Goal: Task Accomplishment & Management: Complete application form

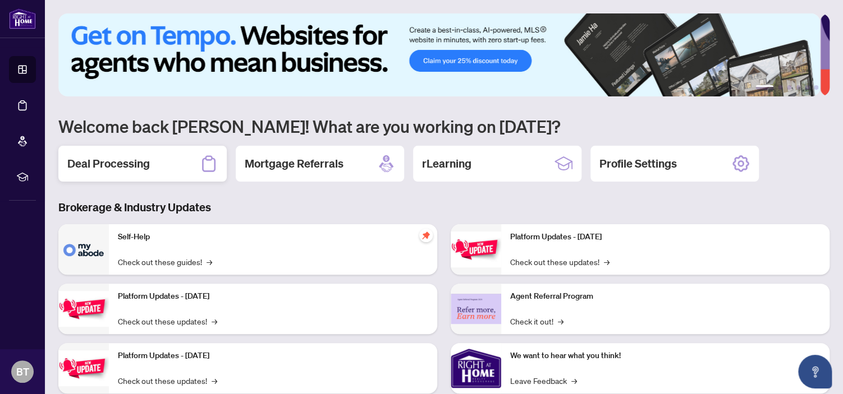
click at [163, 159] on div "Deal Processing" at bounding box center [142, 164] width 168 height 36
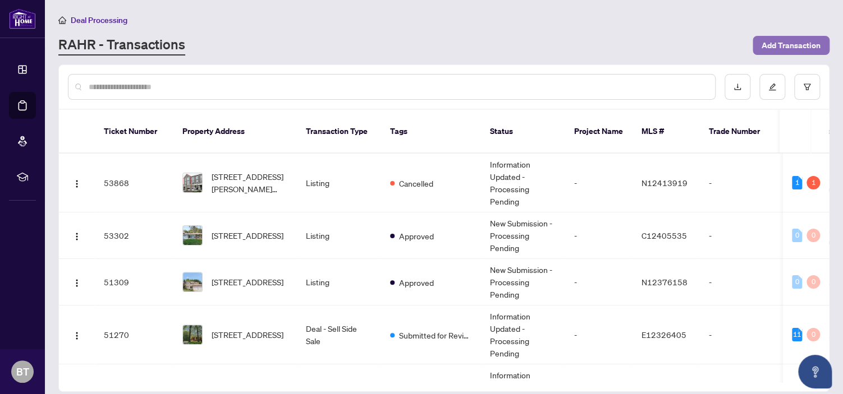
click at [777, 47] on span "Add Transaction" at bounding box center [790, 45] width 59 height 18
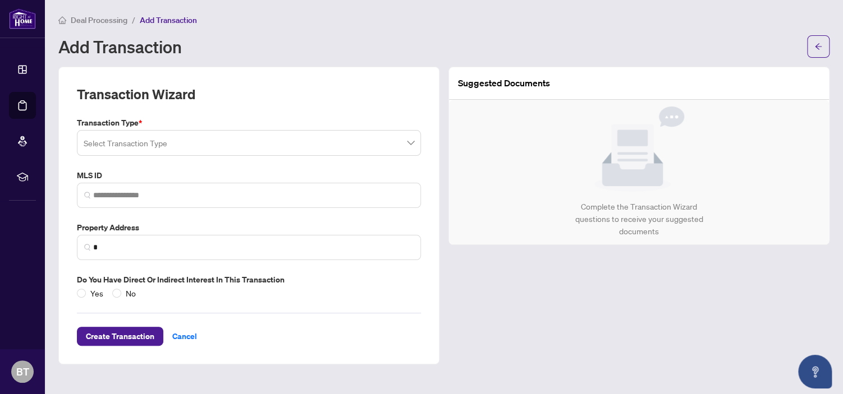
click at [221, 145] on input "search" at bounding box center [244, 144] width 320 height 25
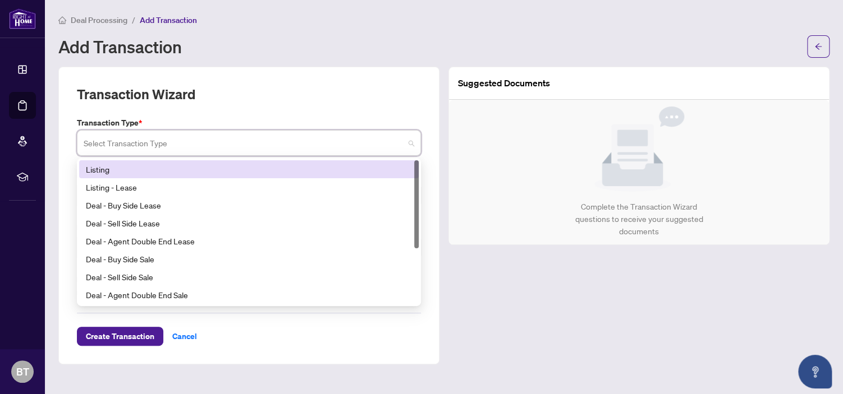
click at [210, 166] on div "Listing" at bounding box center [249, 169] width 326 height 12
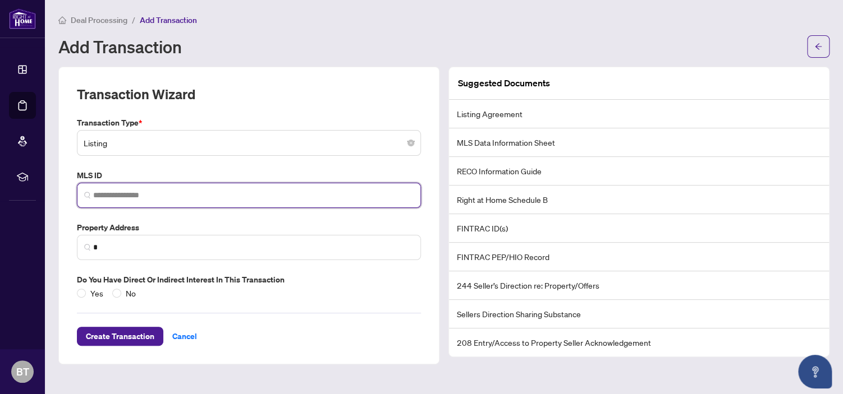
click at [126, 197] on input "search" at bounding box center [253, 196] width 320 height 12
paste input "*********"
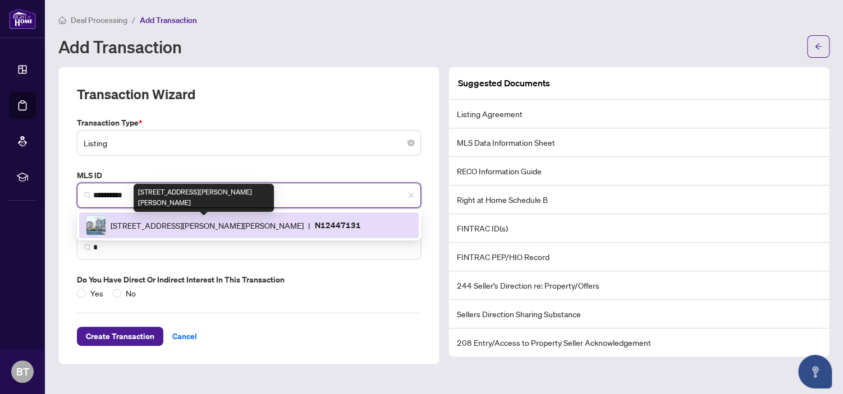
click at [154, 230] on span "[STREET_ADDRESS][PERSON_NAME][PERSON_NAME]" at bounding box center [207, 225] width 193 height 12
type input "*********"
type input "**********"
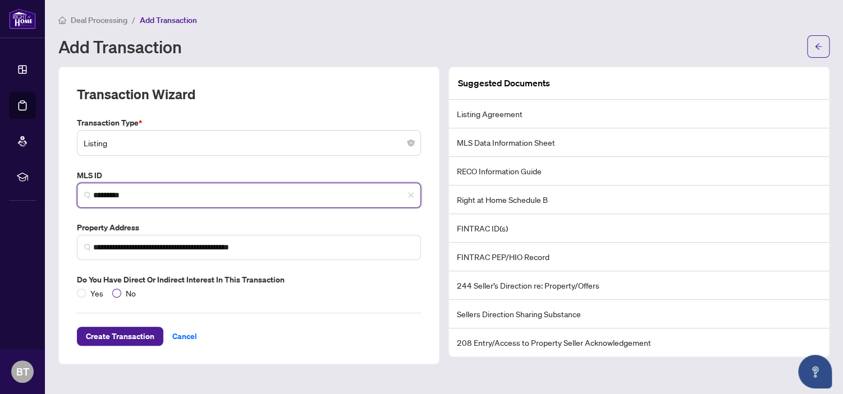
type input "*********"
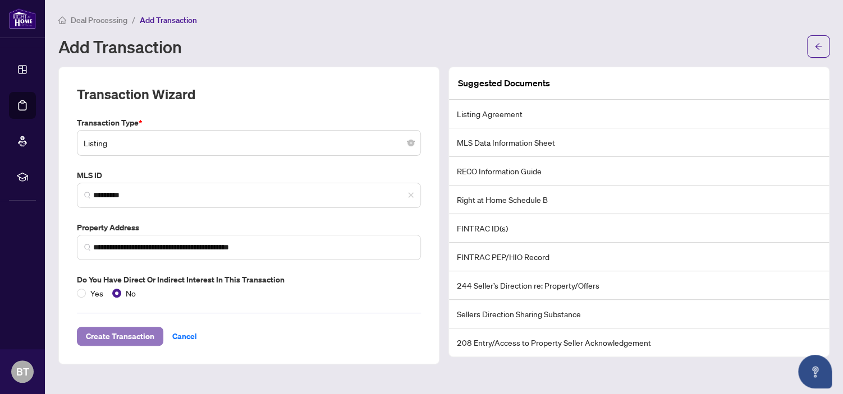
click at [116, 338] on span "Create Transaction" at bounding box center [120, 337] width 68 height 18
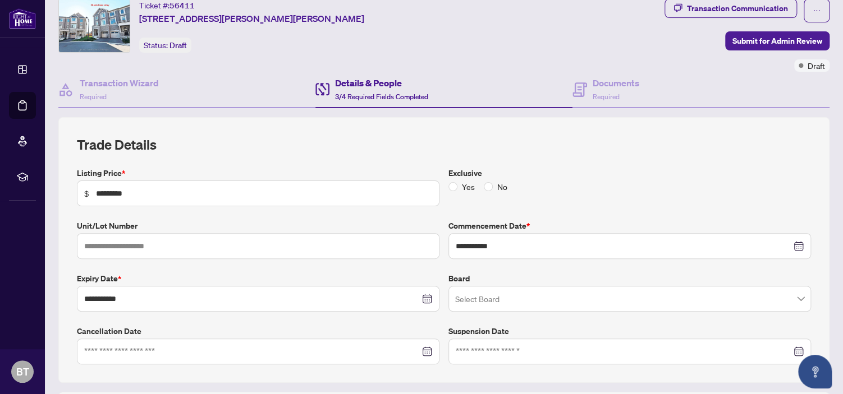
scroll to position [56, 0]
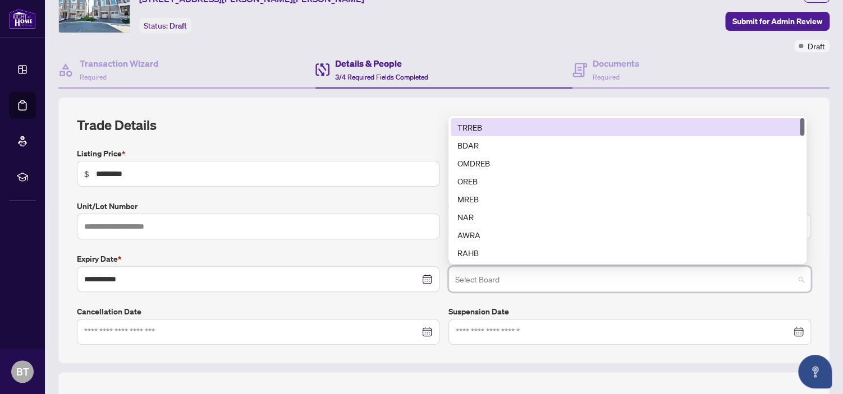
click at [479, 285] on input "search" at bounding box center [624, 281] width 339 height 25
click at [493, 125] on div "TRREB" at bounding box center [627, 127] width 340 height 12
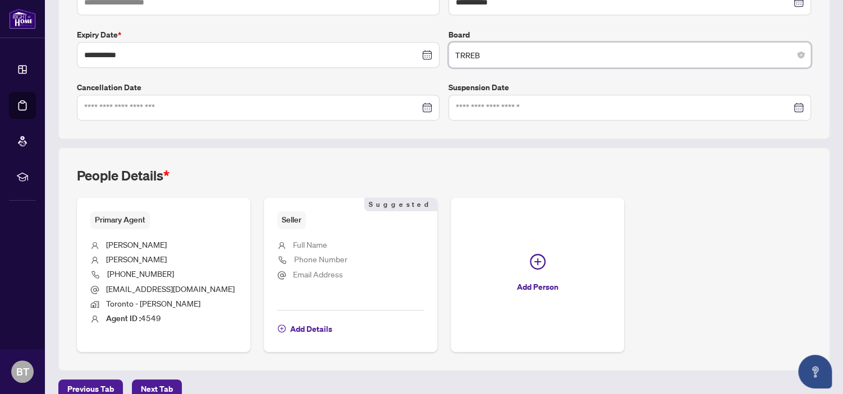
scroll to position [296, 0]
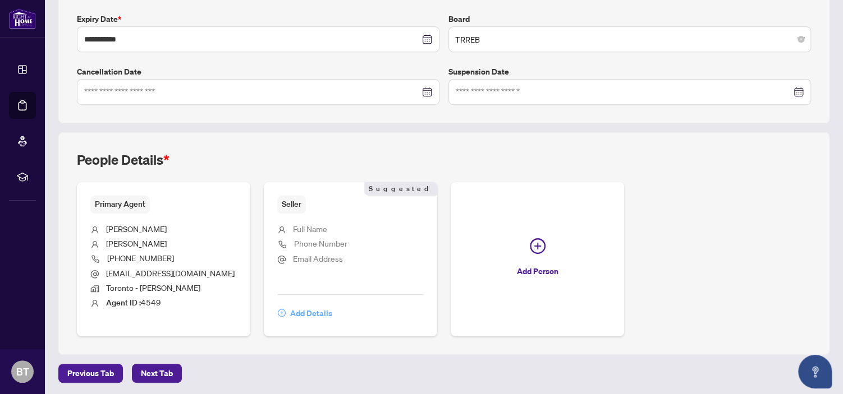
click at [308, 311] on span "Add Details" at bounding box center [311, 314] width 42 height 18
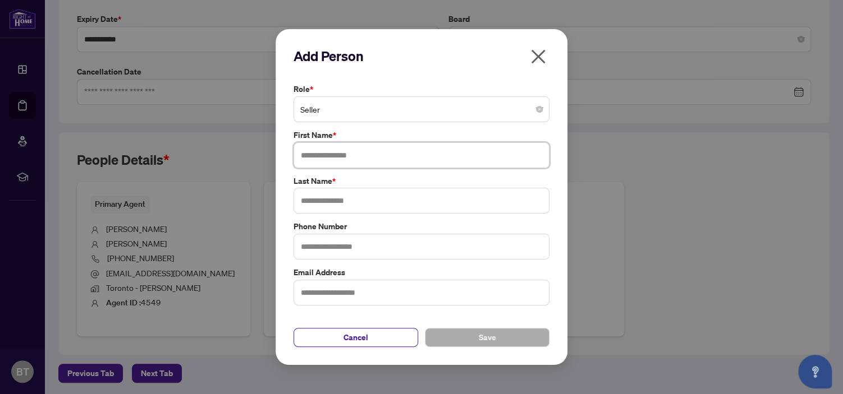
click at [383, 157] on input "text" at bounding box center [421, 156] width 256 height 26
type input "*****"
click at [383, 201] on input "text" at bounding box center [421, 201] width 256 height 26
type input "****"
click at [317, 288] on input "text" at bounding box center [421, 293] width 256 height 26
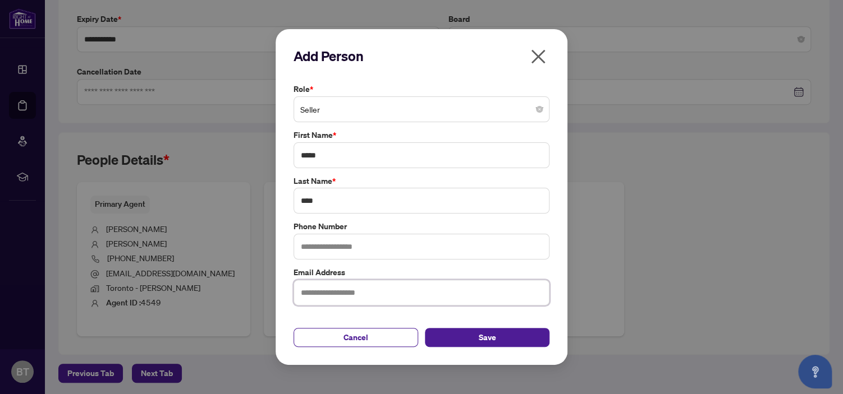
paste input "**********"
type input "**********"
click at [461, 332] on button "Save" at bounding box center [487, 337] width 125 height 19
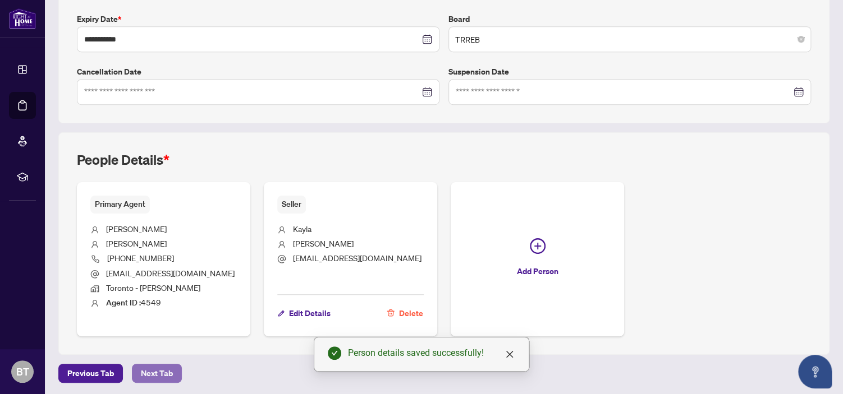
click at [157, 369] on span "Next Tab" at bounding box center [157, 374] width 32 height 18
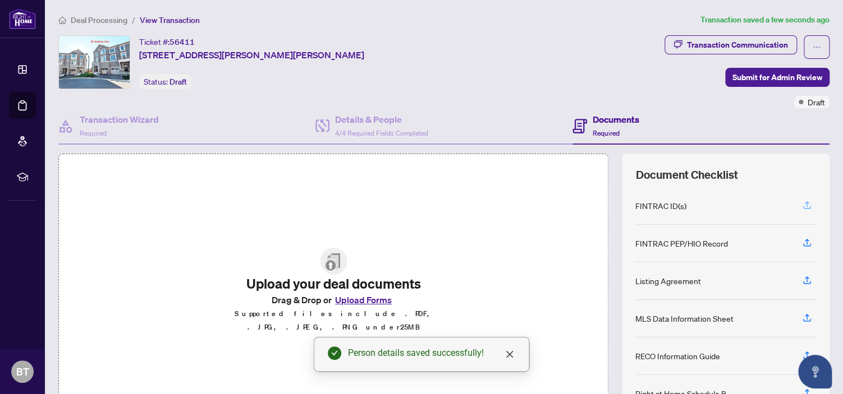
click at [802, 200] on icon "button" at bounding box center [807, 205] width 10 height 10
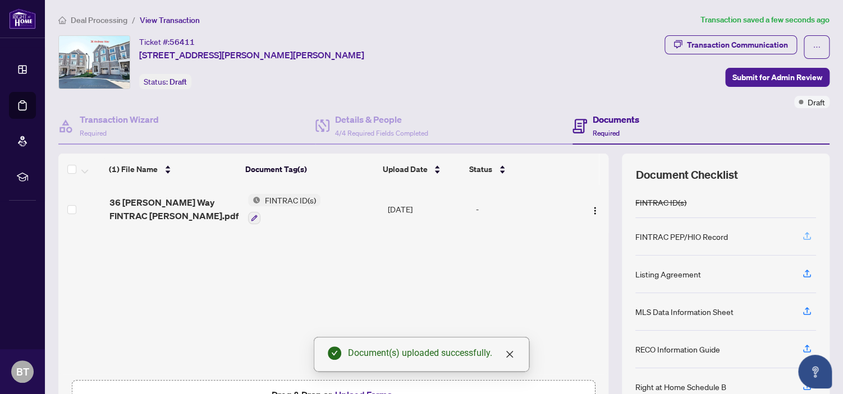
click at [802, 237] on icon "button" at bounding box center [807, 236] width 10 height 10
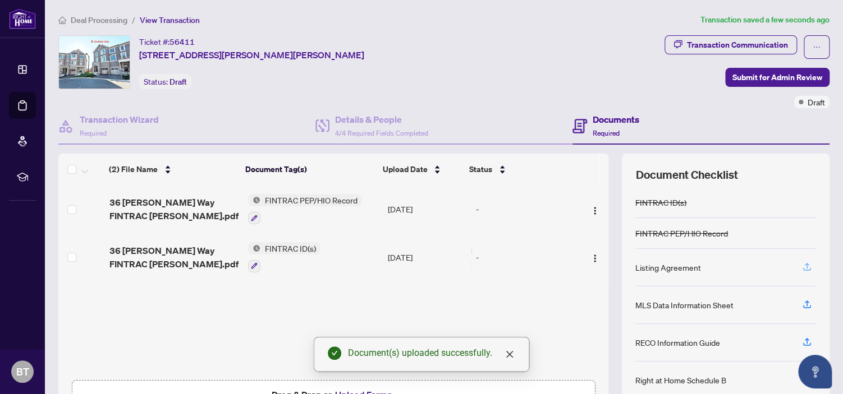
click at [802, 269] on icon "button" at bounding box center [807, 267] width 10 height 10
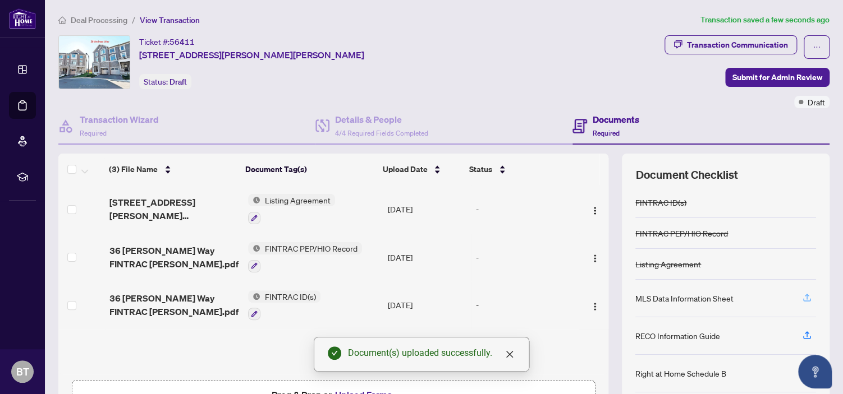
click at [802, 296] on icon "button" at bounding box center [807, 298] width 10 height 10
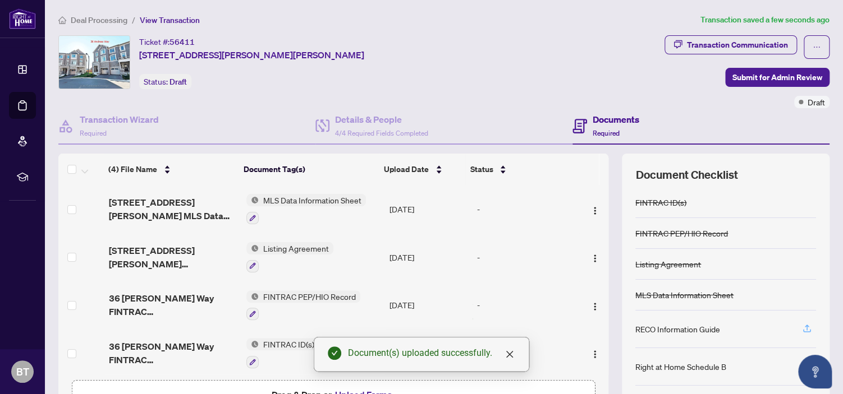
click at [802, 327] on icon "button" at bounding box center [807, 329] width 10 height 10
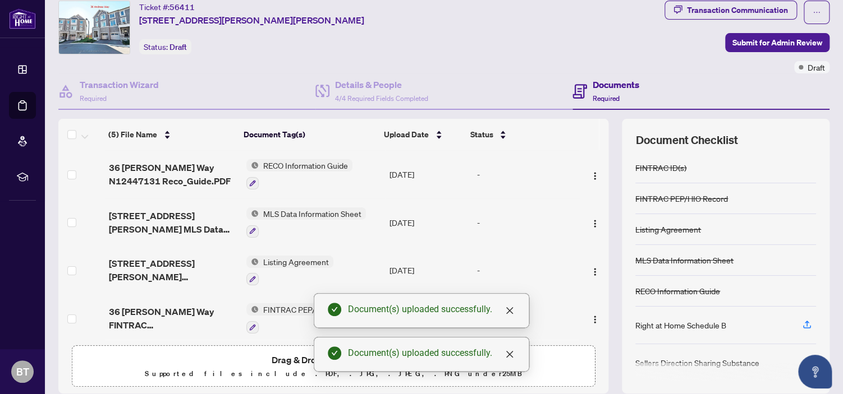
scroll to position [75, 0]
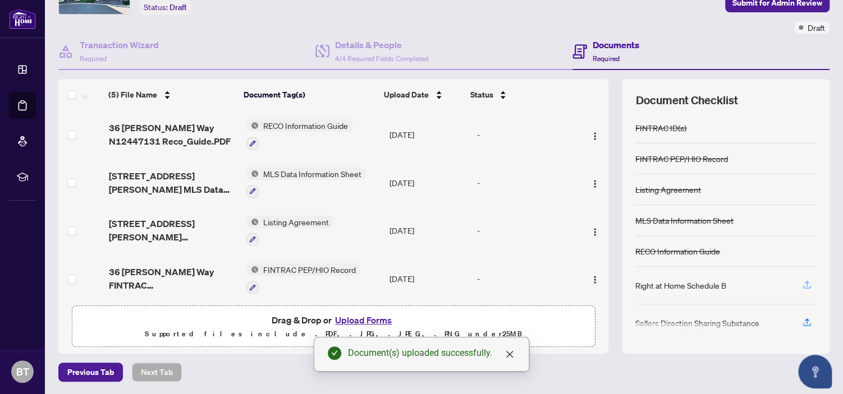
click at [805, 281] on icon "button" at bounding box center [807, 284] width 4 height 6
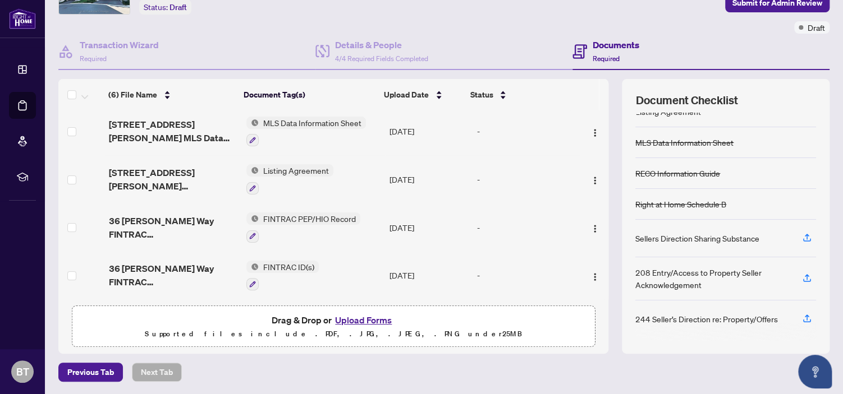
click at [373, 322] on button "Upload Forms" at bounding box center [363, 320] width 63 height 15
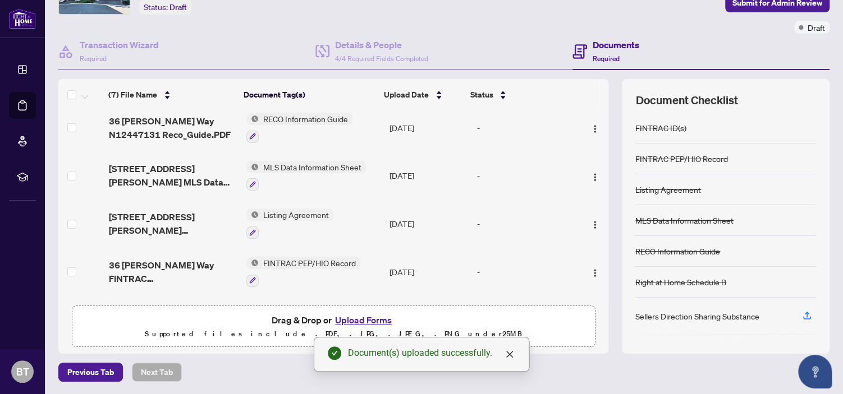
scroll to position [0, 0]
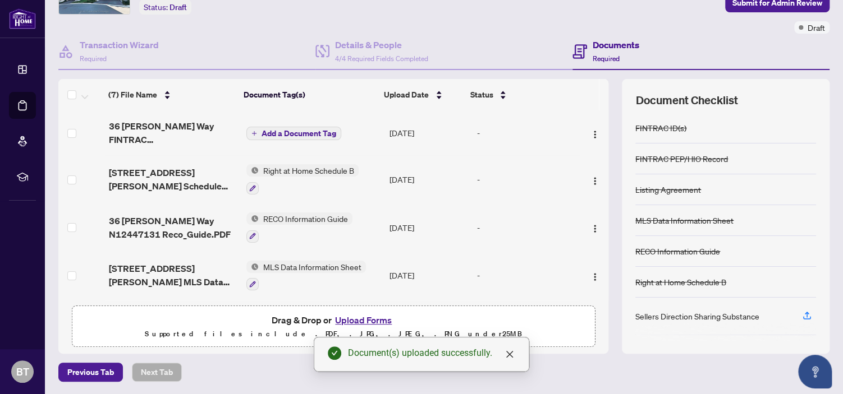
click at [289, 132] on span "Add a Document Tag" at bounding box center [298, 134] width 75 height 8
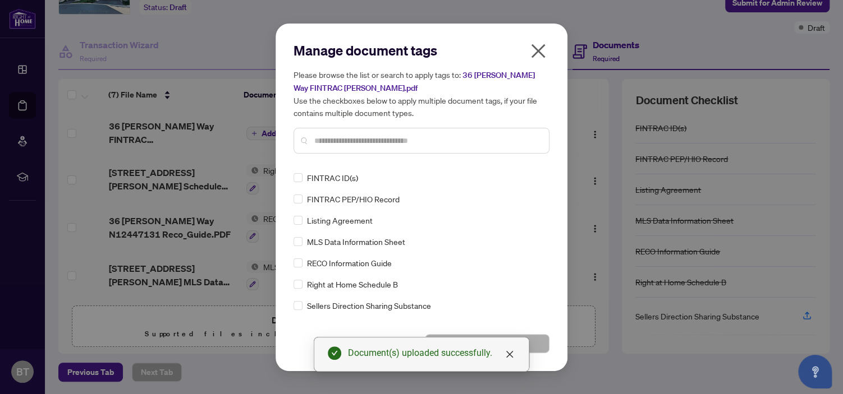
click at [326, 142] on input "text" at bounding box center [427, 141] width 226 height 12
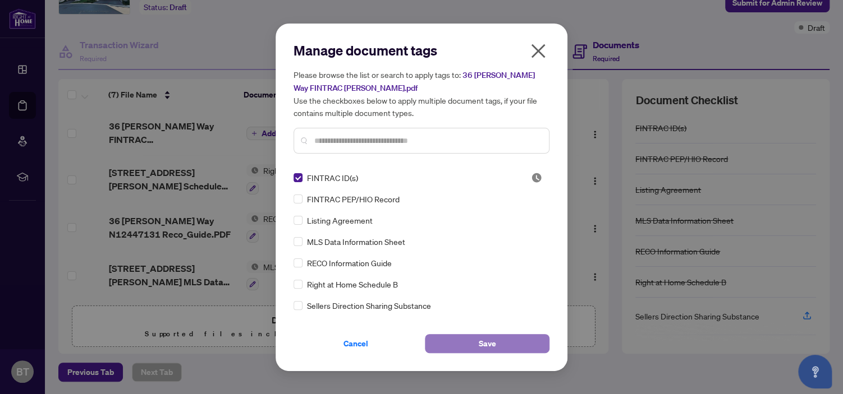
click at [484, 343] on span "Save" at bounding box center [487, 344] width 17 height 18
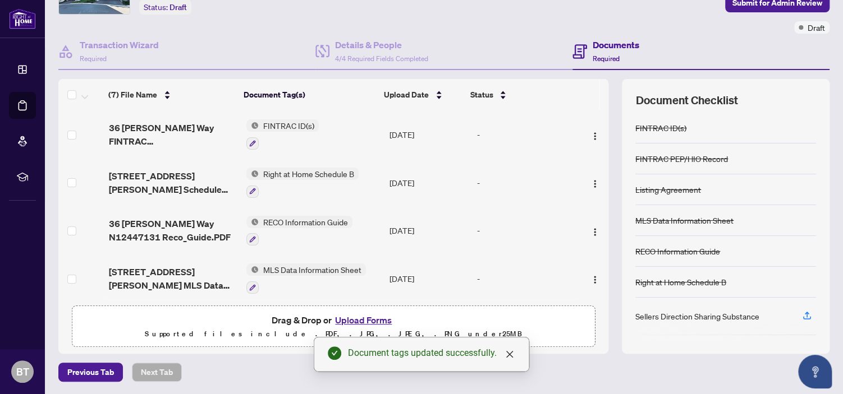
click at [377, 320] on button "Upload Forms" at bounding box center [363, 320] width 63 height 15
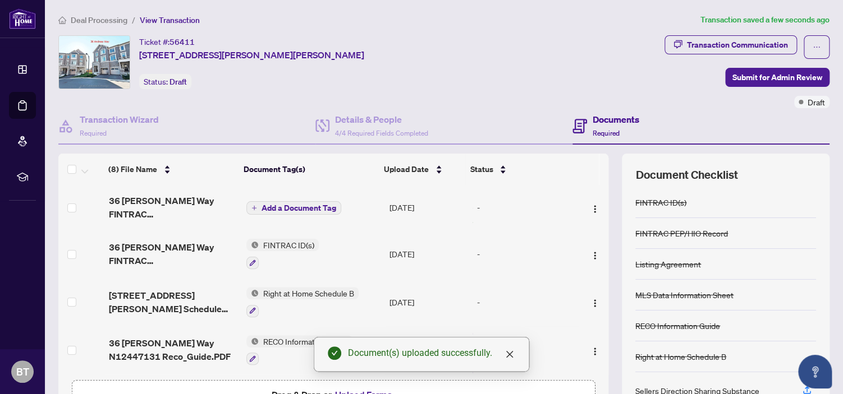
click at [313, 206] on span "Add a Document Tag" at bounding box center [298, 208] width 75 height 8
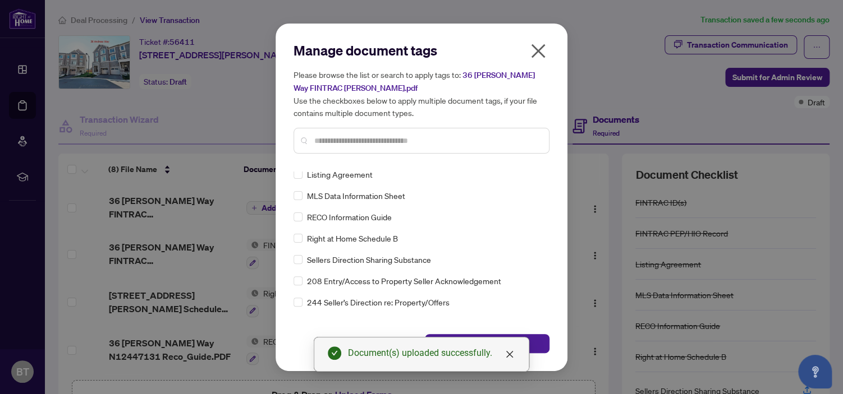
scroll to position [112, 0]
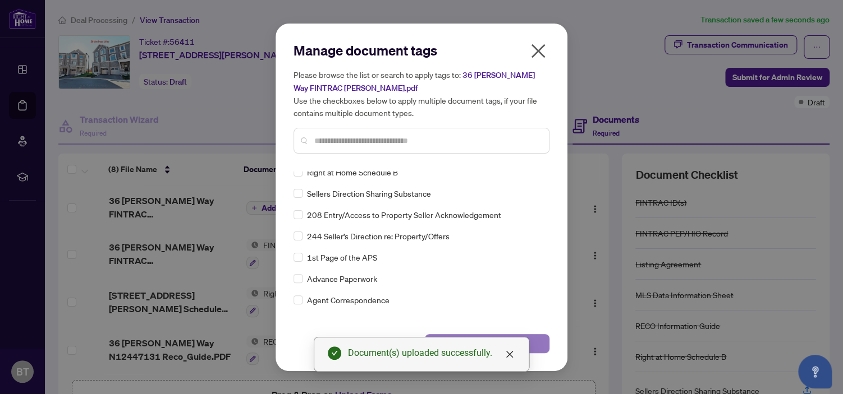
click at [544, 342] on button "Save" at bounding box center [487, 343] width 125 height 19
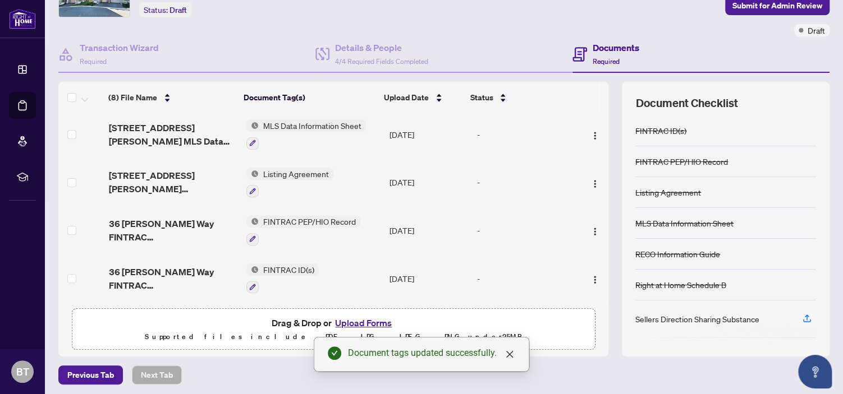
scroll to position [75, 0]
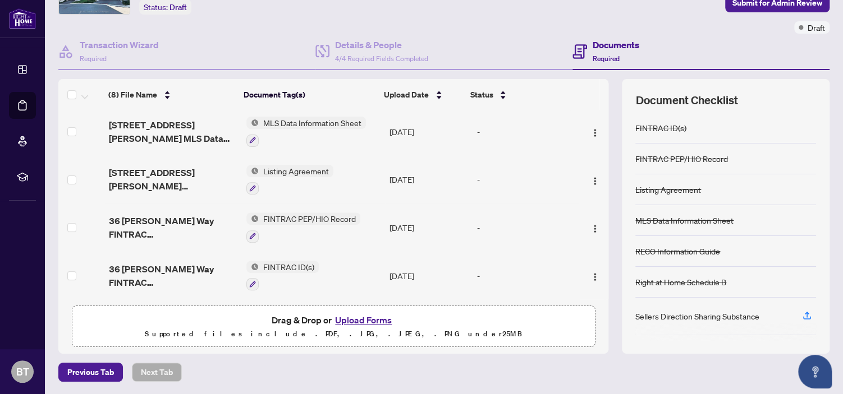
click at [369, 320] on button "Upload Forms" at bounding box center [363, 320] width 63 height 15
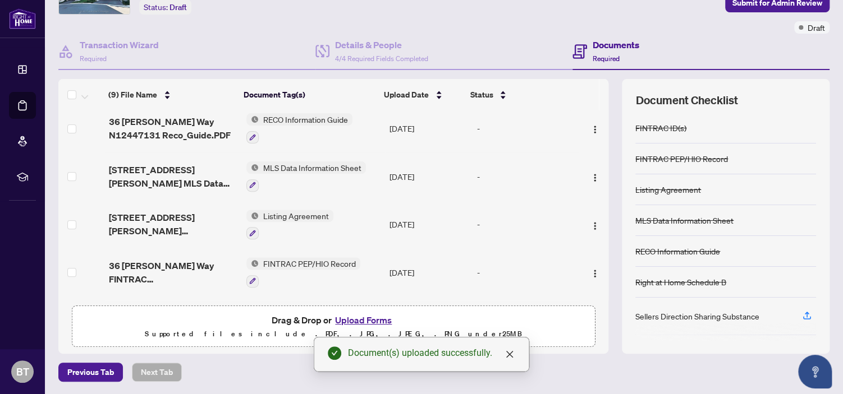
scroll to position [0, 0]
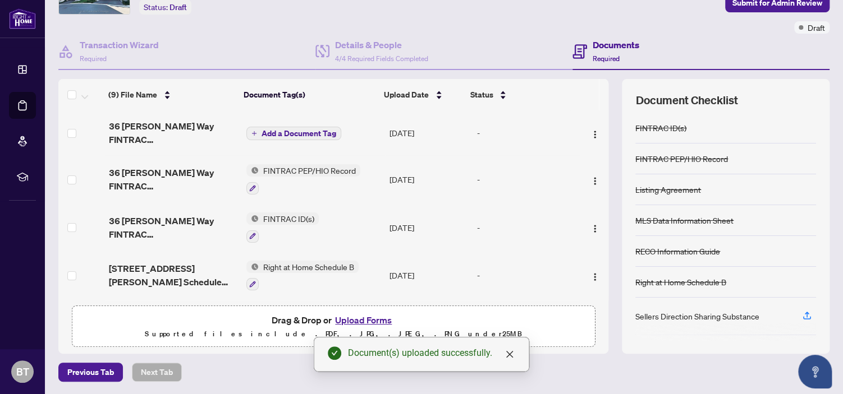
click at [301, 132] on span "Add a Document Tag" at bounding box center [298, 134] width 75 height 8
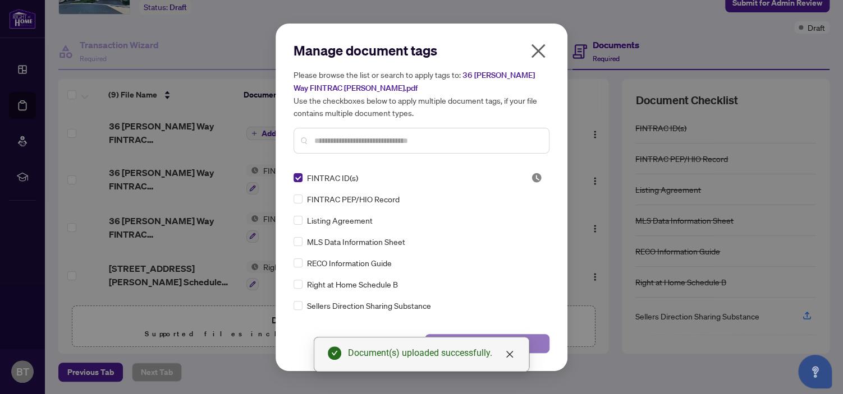
click at [546, 348] on button "Save" at bounding box center [487, 343] width 125 height 19
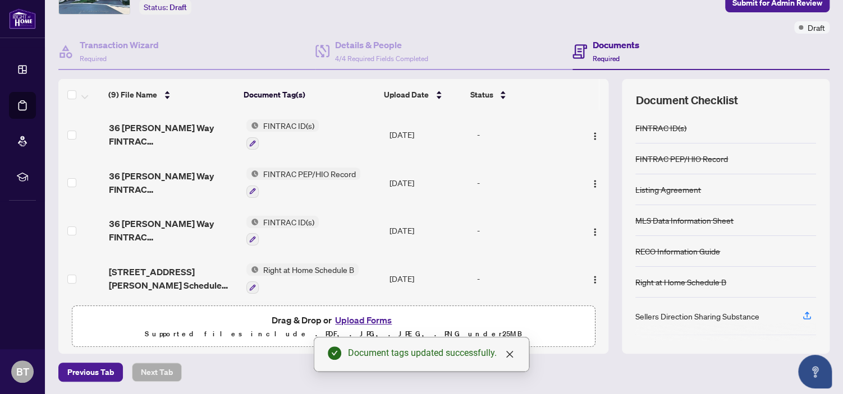
click at [382, 316] on button "Upload Forms" at bounding box center [363, 320] width 63 height 15
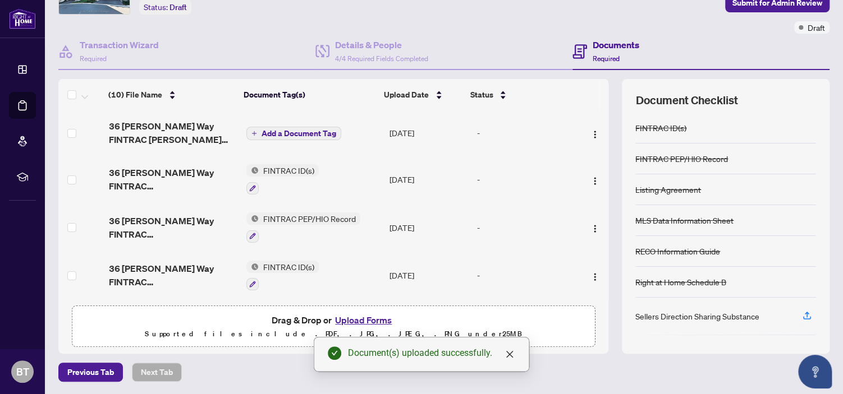
click at [297, 132] on span "Add a Document Tag" at bounding box center [298, 134] width 75 height 8
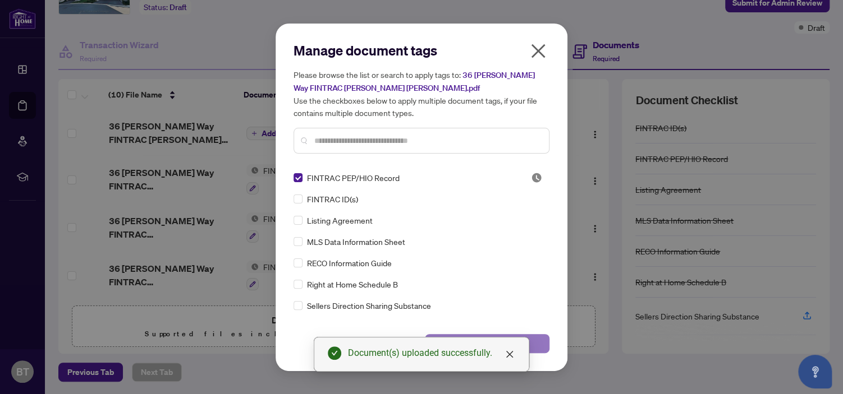
click at [536, 340] on button "Save" at bounding box center [487, 343] width 125 height 19
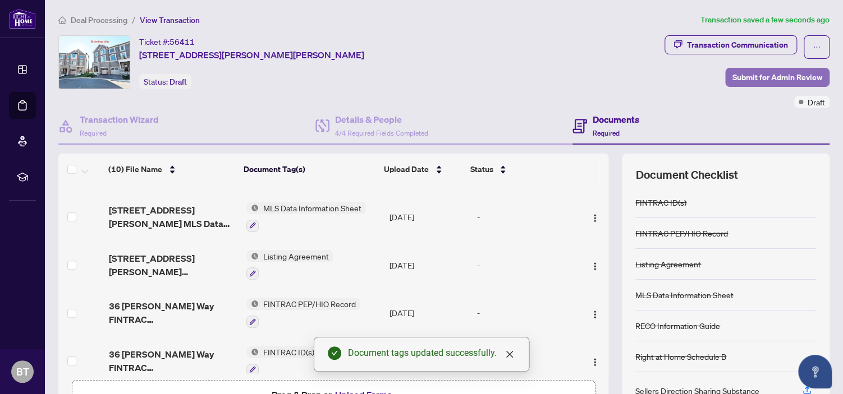
click at [749, 76] on span "Submit for Admin Review" at bounding box center [777, 77] width 90 height 18
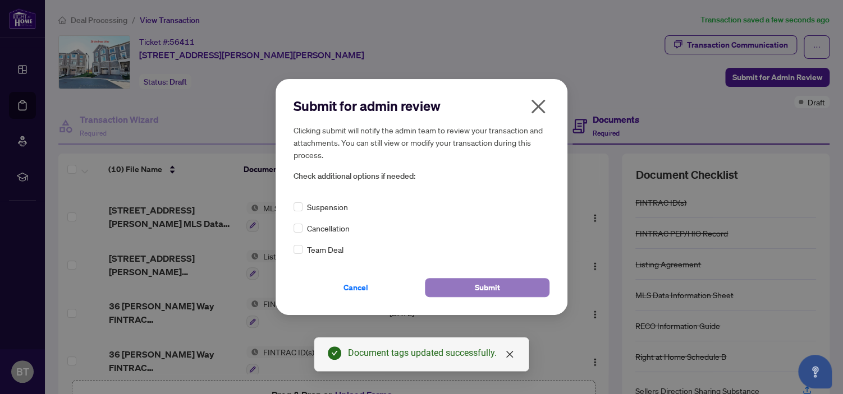
click at [494, 287] on span "Submit" at bounding box center [487, 288] width 25 height 18
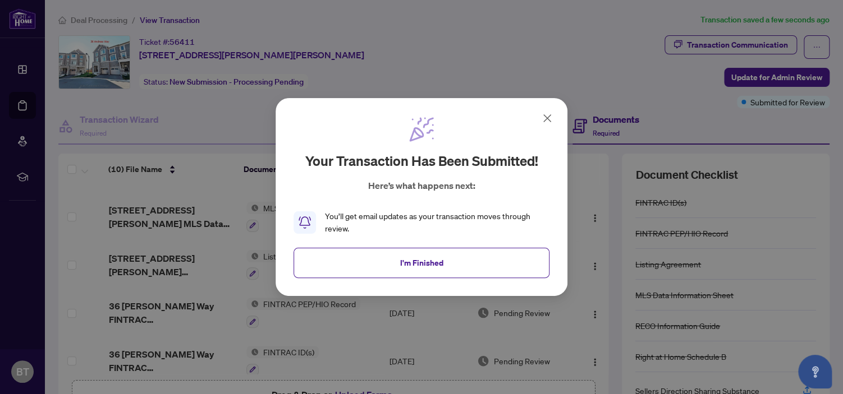
click at [487, 267] on button "I'm Finished" at bounding box center [421, 263] width 256 height 30
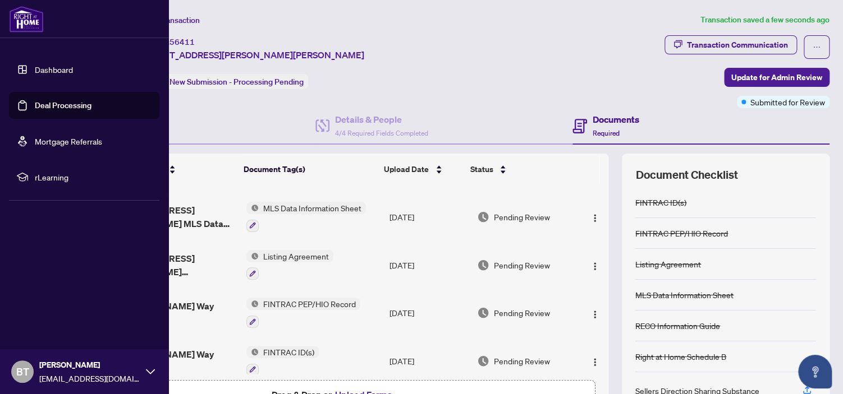
click at [48, 65] on link "Dashboard" at bounding box center [54, 70] width 38 height 10
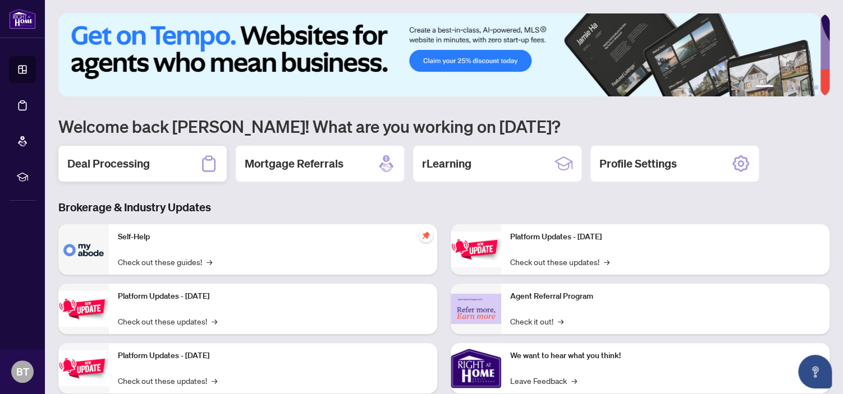
click at [167, 163] on div "Deal Processing" at bounding box center [142, 164] width 168 height 36
